Goal: Find specific fact: Find specific fact

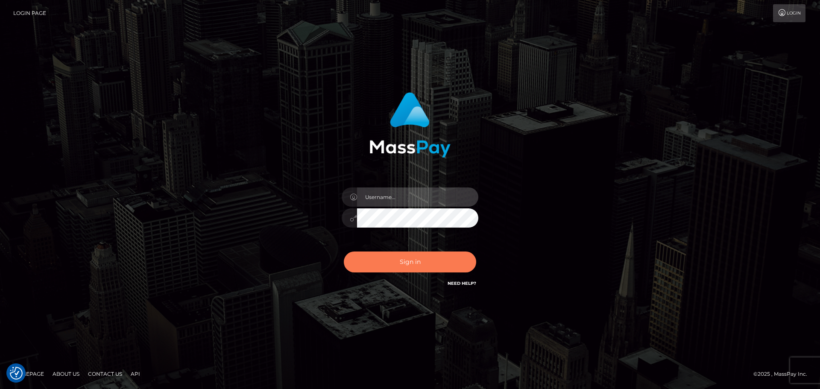
type input "Bedis"
click at [396, 268] on button "Sign in" at bounding box center [410, 262] width 132 height 21
type input "Bedis"
click at [392, 267] on button "Sign in" at bounding box center [410, 262] width 132 height 21
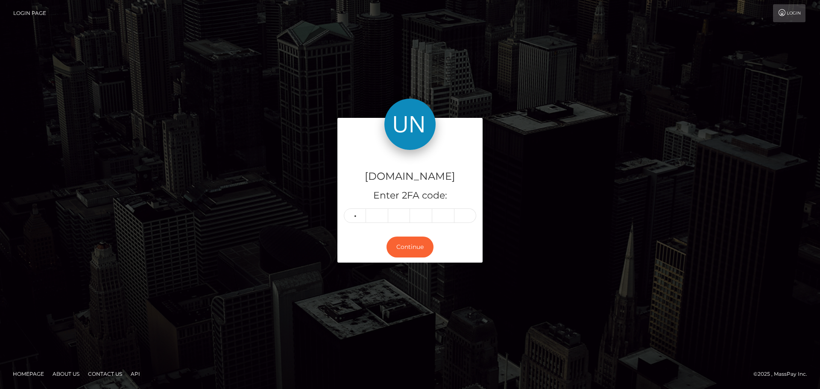
type input "9"
type input "4"
type input "0"
type input "3"
type input "4"
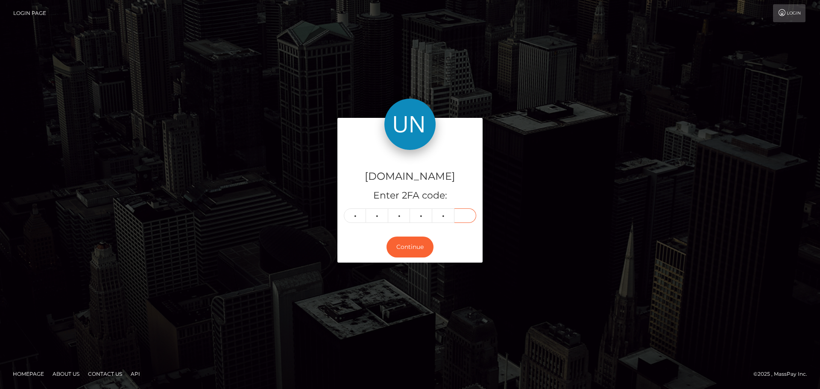
type input "3"
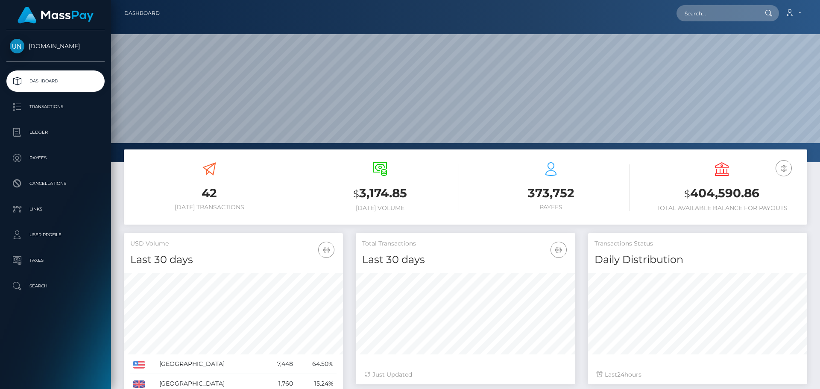
scroll to position [152, 220]
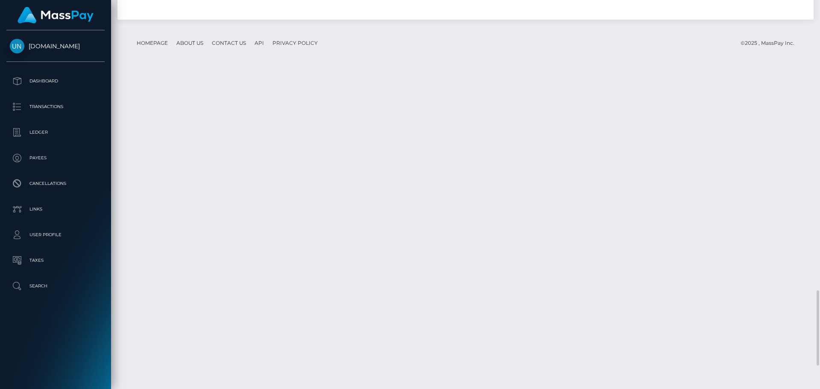
scroll to position [1614, 0]
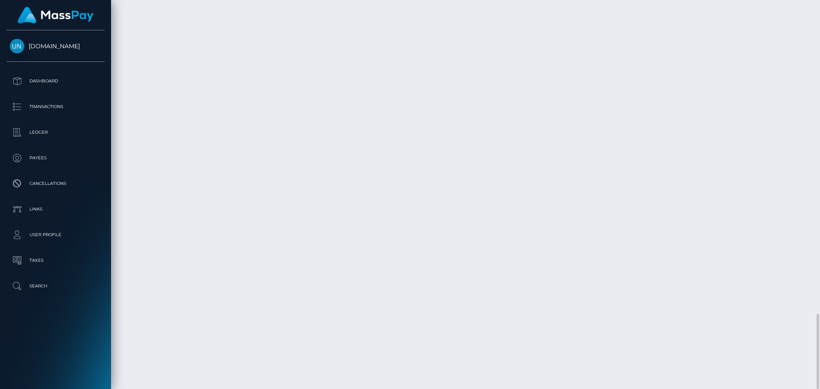
drag, startPoint x: 670, startPoint y: 201, endPoint x: 635, endPoint y: 199, distance: 35.5
copy td "1,671.00 USD"
drag, startPoint x: 128, startPoint y: 195, endPoint x: 166, endPoint y: 196, distance: 38.0
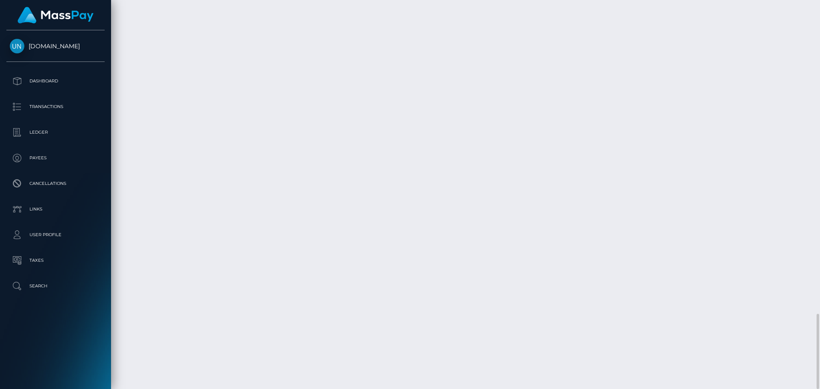
copy td "September 5"
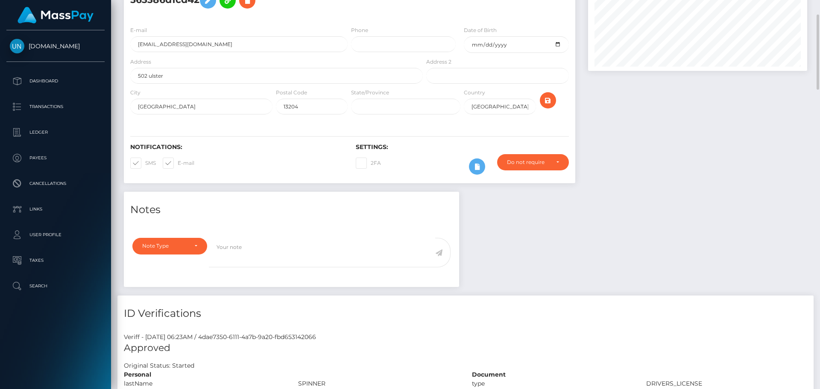
scroll to position [0, 0]
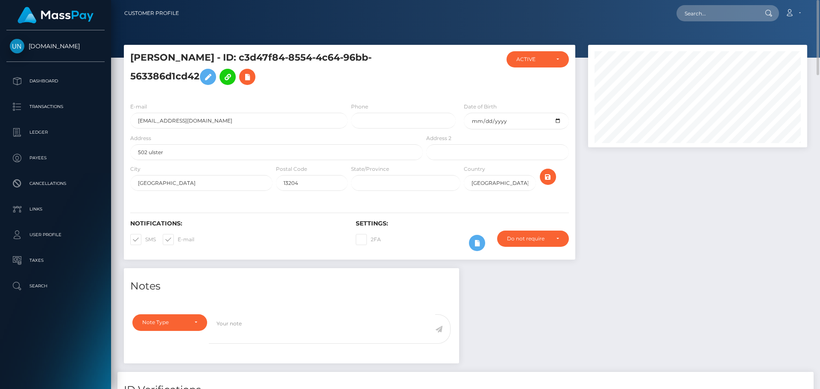
drag, startPoint x: 268, startPoint y: 56, endPoint x: 199, endPoint y: 76, distance: 72.2
click at [199, 76] on h5 "MARIA THERESA SPINNER - ID: c3d47f84-8554-4c64-96bb-563386d1cd42" at bounding box center [274, 70] width 288 height 38
copy h5 "ID: c3d47f84-8554-4c64-96bb-563386d1cd42"
click at [239, 119] on input "Aikotink6@gmail.com" at bounding box center [238, 121] width 217 height 16
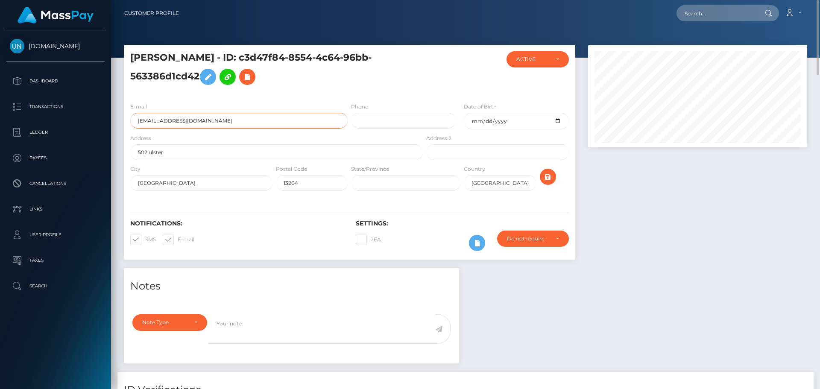
click at [239, 119] on input "Aikotink6@gmail.com" at bounding box center [238, 121] width 217 height 16
click at [260, 105] on div "E-mail Aikotink6@gmail.com" at bounding box center [238, 115] width 217 height 26
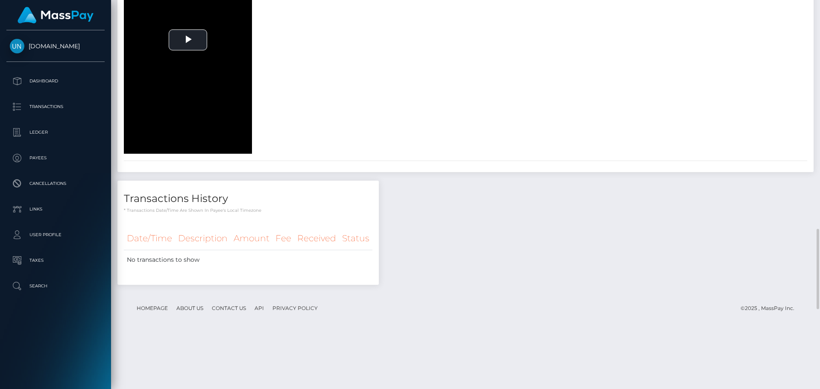
scroll to position [1108, 0]
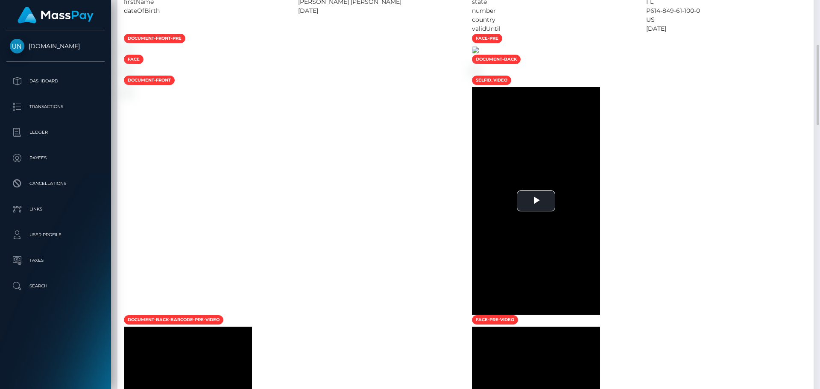
scroll to position [296, 0]
